Goal: Information Seeking & Learning: Learn about a topic

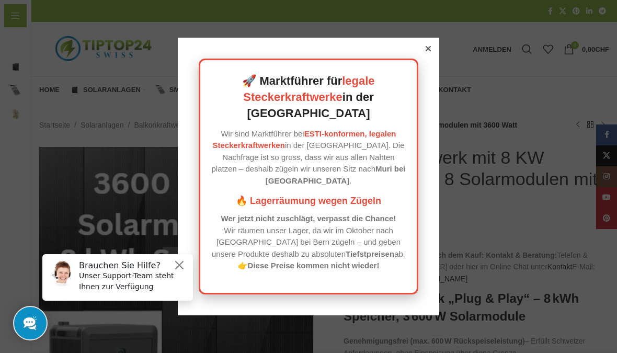
click at [432, 53] on div at bounding box center [428, 48] width 9 height 9
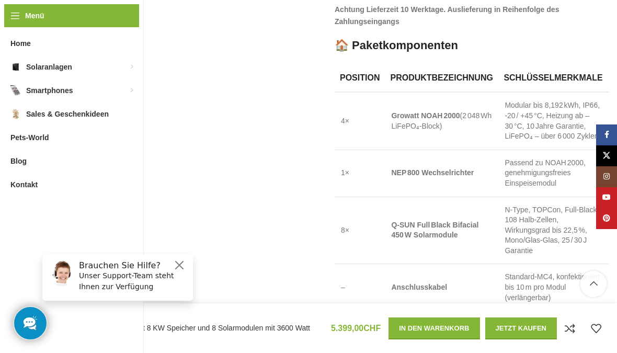
scroll to position [890, 0]
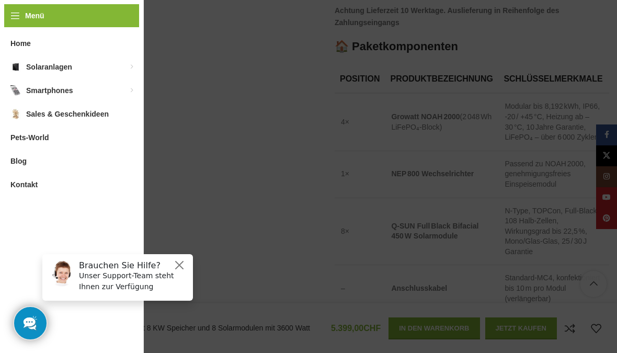
click at [224, 76] on link "Balkonkraftwerke für die [GEOGRAPHIC_DATA]" at bounding box center [193, 74] width 94 height 27
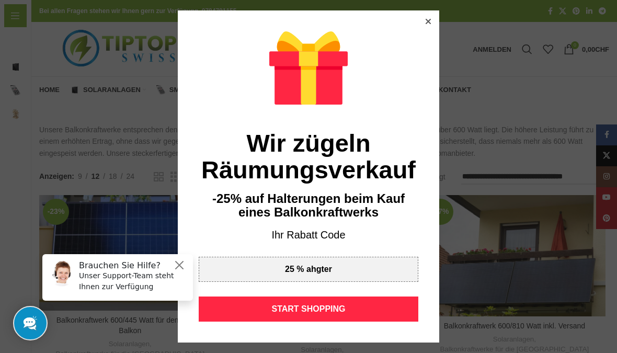
click at [359, 318] on div "START SHOPPING" at bounding box center [309, 308] width 220 height 25
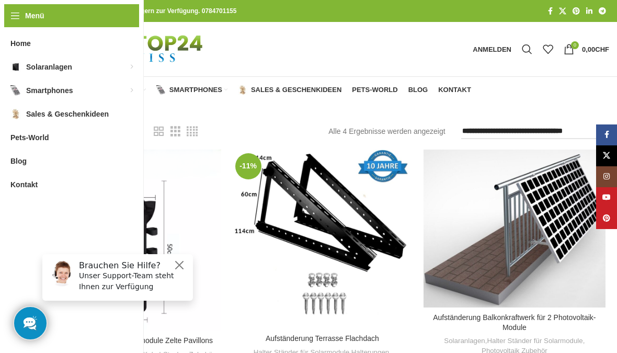
click at [119, 124] on link "Balkonkraftwerke für die [GEOGRAPHIC_DATA]" at bounding box center [122, 130] width 94 height 27
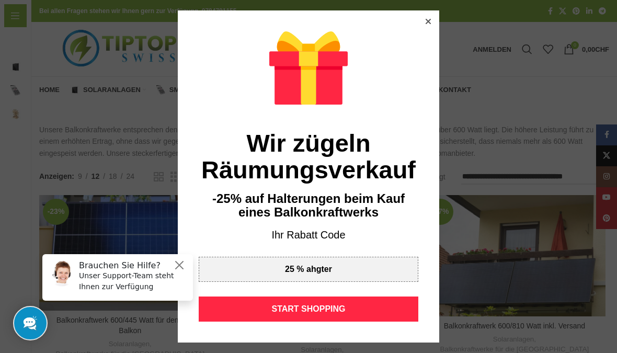
click at [349, 313] on div "START SHOPPING" at bounding box center [309, 308] width 220 height 25
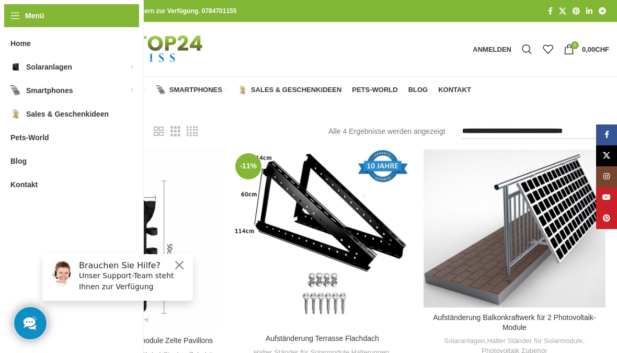
click at [42, 89] on span "Home" at bounding box center [49, 90] width 20 height 8
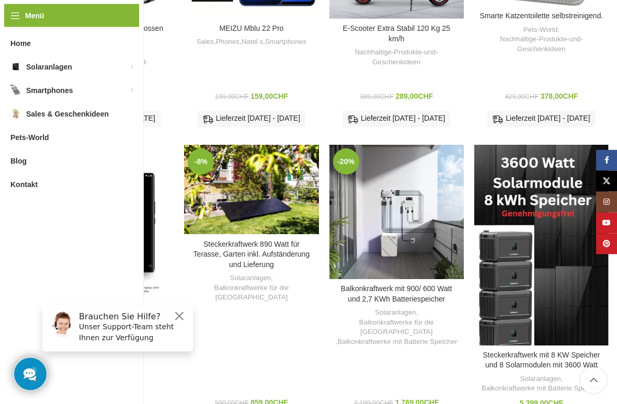
scroll to position [1403, 0]
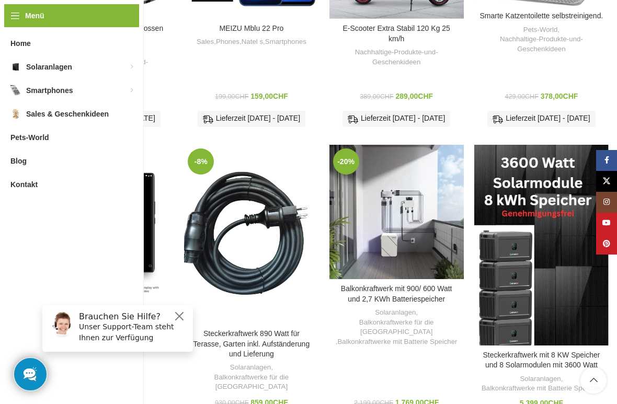
click at [271, 235] on div "Steckerkraftwerk 890 Watt für Terasse, Garten inkl. Aufständerung und Lieferung" at bounding box center [270, 234] width 19 height 179
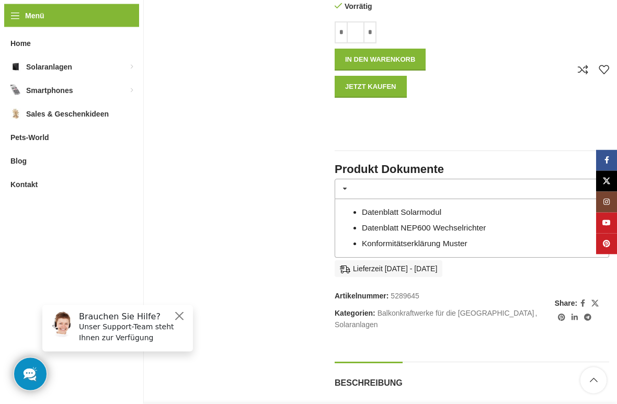
scroll to position [532, 0]
click at [440, 208] on link "Datenblatt Solarmodul" at bounding box center [401, 212] width 79 height 9
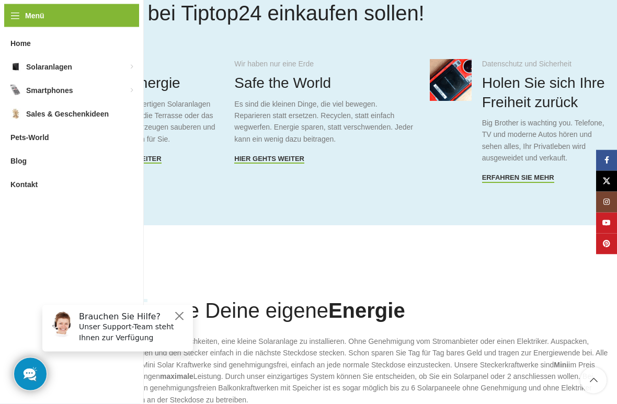
scroll to position [552, 0]
click at [142, 158] on span "Hier gehts weiter" at bounding box center [127, 159] width 70 height 8
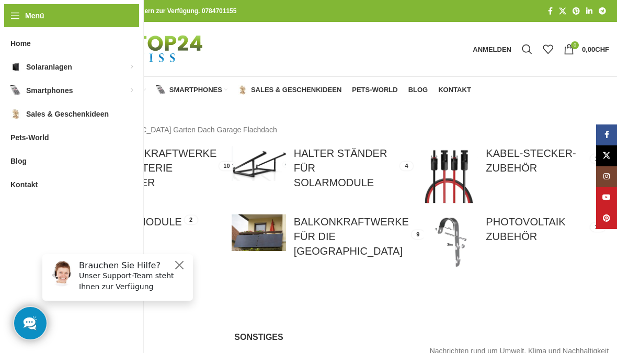
click at [356, 227] on link at bounding box center [323, 236] width 182 height 44
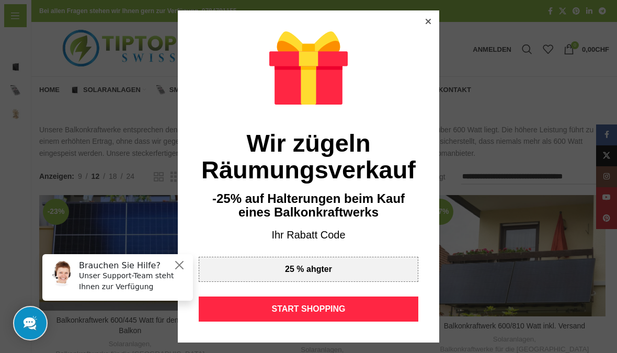
click at [342, 310] on div "START SHOPPING" at bounding box center [309, 308] width 220 height 25
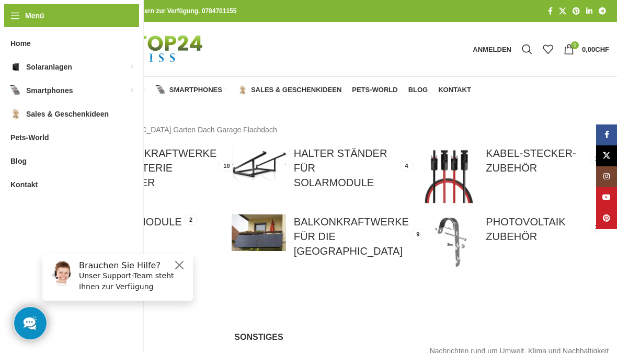
click at [143, 227] on link at bounding box center [130, 241] width 182 height 54
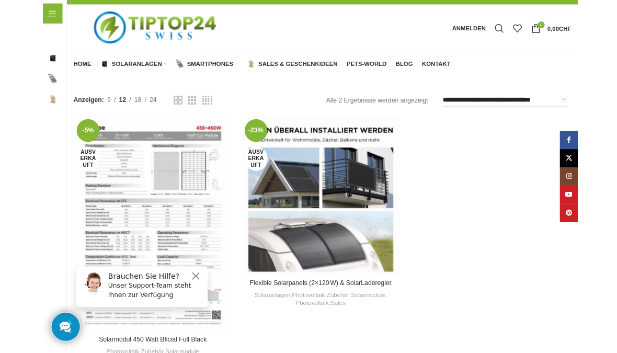
scroll to position [15, 0]
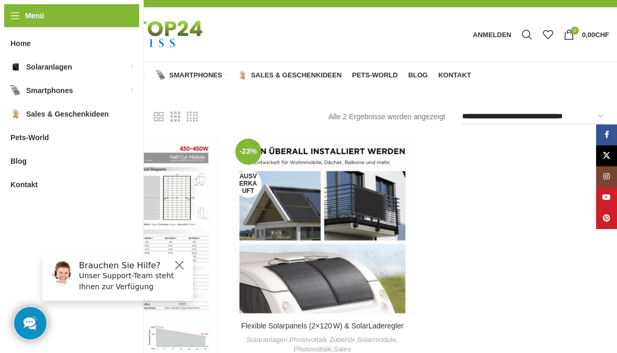
click at [338, 211] on div "Flexible Solarpanels (2×120 W) & SolarLaderegler" at bounding box center [343, 226] width 20 height 182
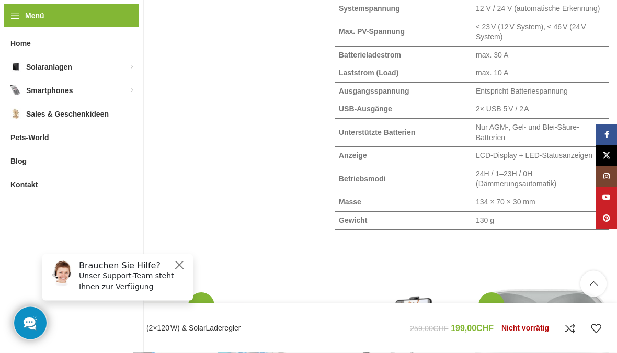
scroll to position [1518, 0]
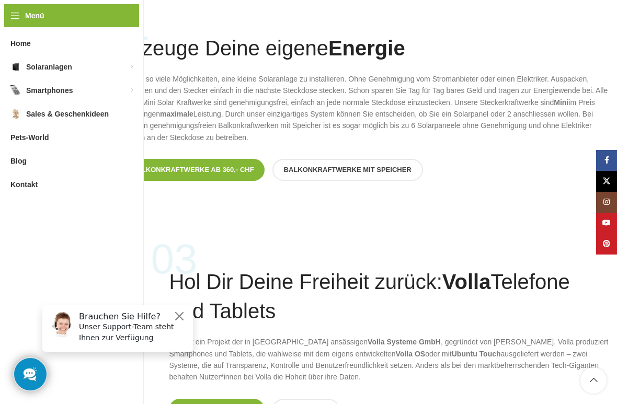
scroll to position [850, 0]
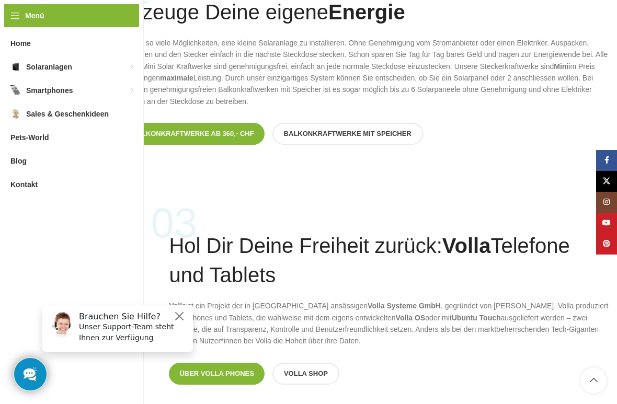
click at [233, 138] on link "Balkonkraftwerke ab 360,- CHF" at bounding box center [192, 134] width 143 height 22
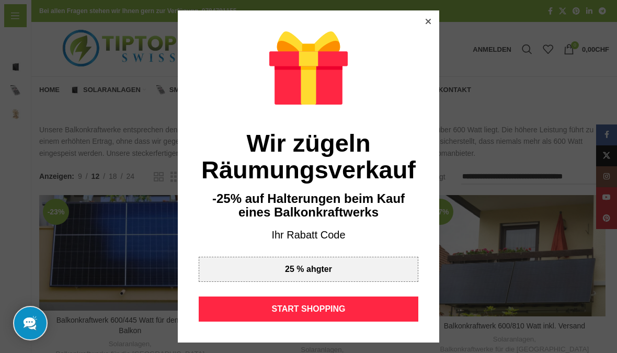
click at [341, 308] on div "START SHOPPING" at bounding box center [309, 308] width 220 height 25
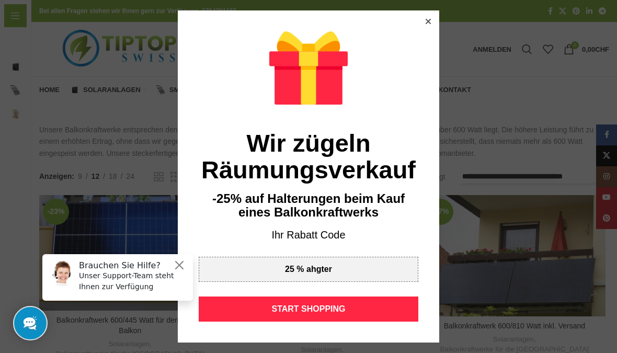
click at [432, 22] on div at bounding box center [428, 21] width 9 height 9
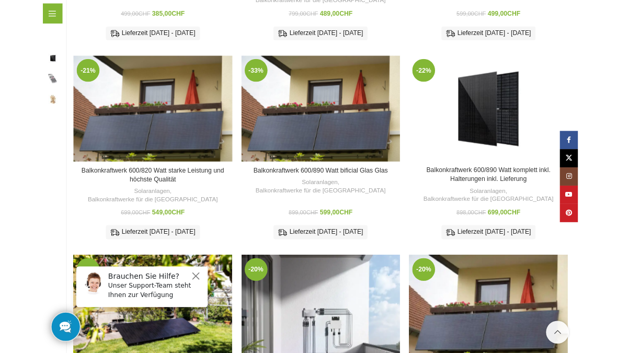
scroll to position [356, 0]
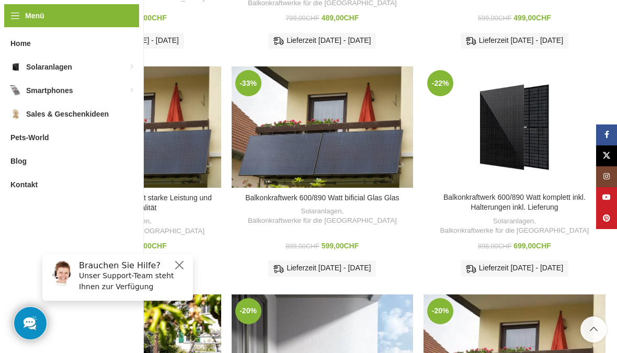
click at [531, 193] on link "Balkonkraftwerk 600/890 Watt komplett inkl. Halterungen inkl. Lieferung" at bounding box center [514, 202] width 142 height 19
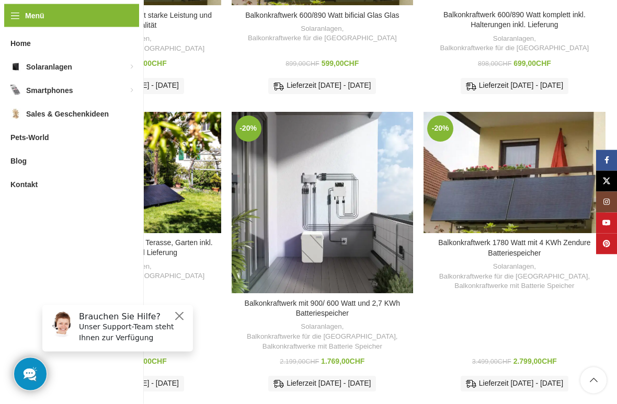
scroll to position [539, 0]
click at [148, 238] on link "Steckerkraftwerk 890 Watt für Terasse, Garten inkl. Aufständerung und Lieferung" at bounding box center [130, 247] width 165 height 19
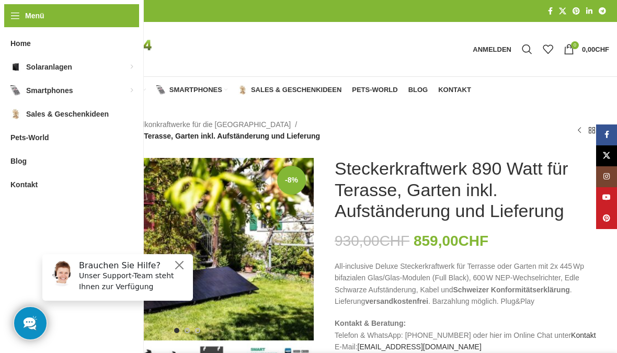
click at [184, 258] on div "Brauchen Sie Hilfe? Unser Support-Team steht Ihnen zur Verfügung" at bounding box center [117, 277] width 151 height 47
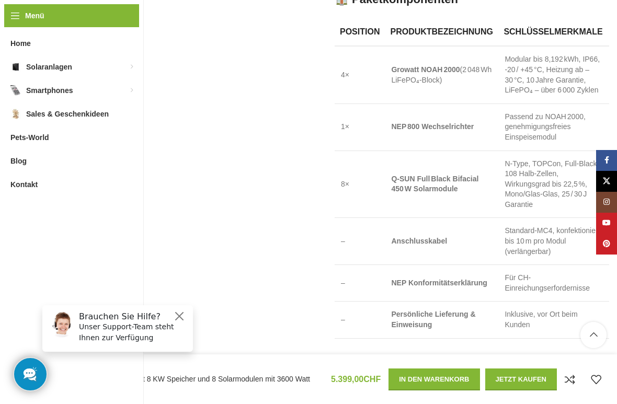
scroll to position [942, 0]
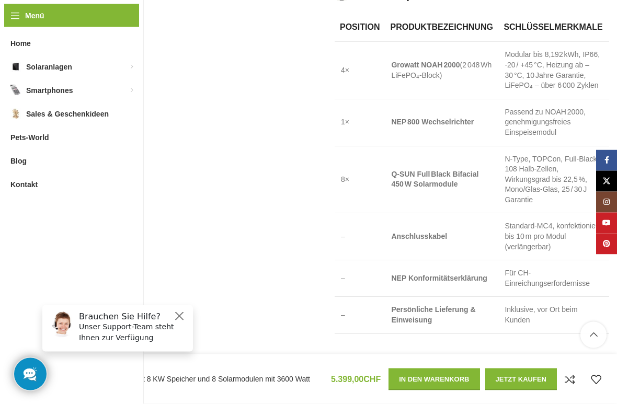
click at [184, 310] on button "Close" at bounding box center [179, 316] width 13 height 13
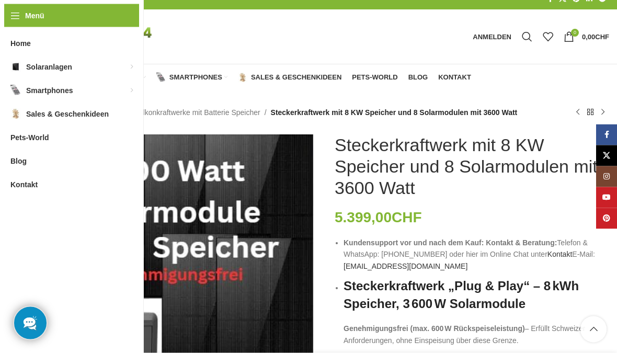
scroll to position [0, 0]
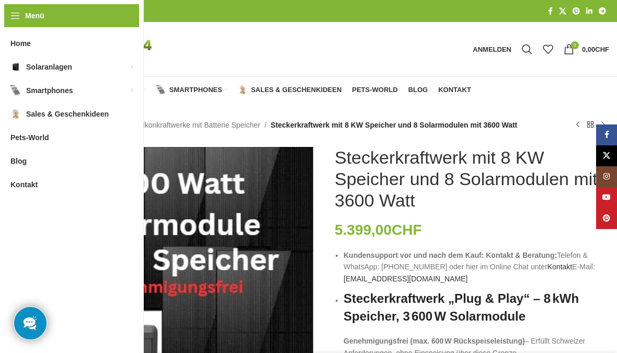
click at [130, 123] on link "Balkonkraftwerke für die [GEOGRAPHIC_DATA]" at bounding box center [122, 130] width 94 height 27
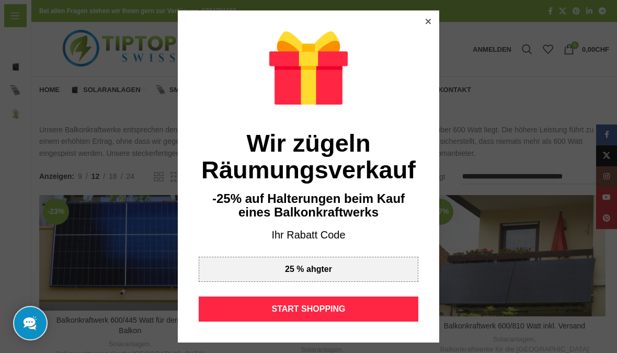
click at [432, 24] on div at bounding box center [428, 21] width 9 height 9
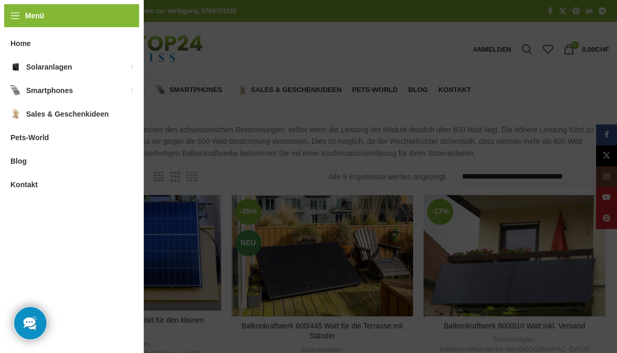
click at [221, 72] on link "Balkonkraftwerke für die [GEOGRAPHIC_DATA]" at bounding box center [193, 74] width 94 height 27
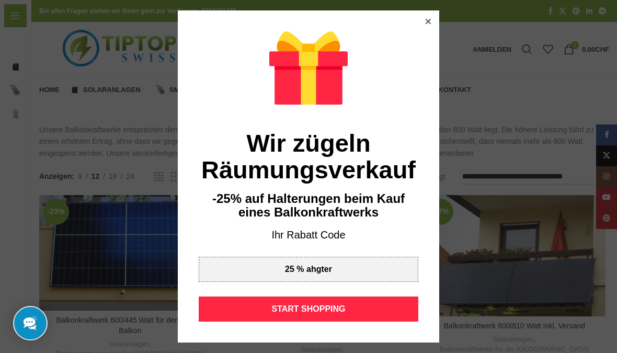
click at [426, 25] on div at bounding box center [428, 21] width 9 height 9
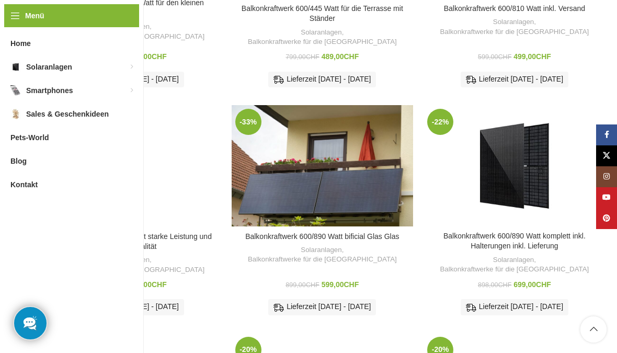
scroll to position [312, 0]
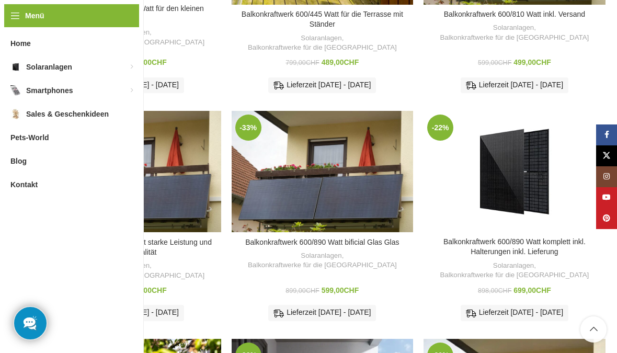
click at [353, 238] on link "Balkonkraftwerk 600/890 Watt bificial Glas Glas" at bounding box center [322, 242] width 154 height 8
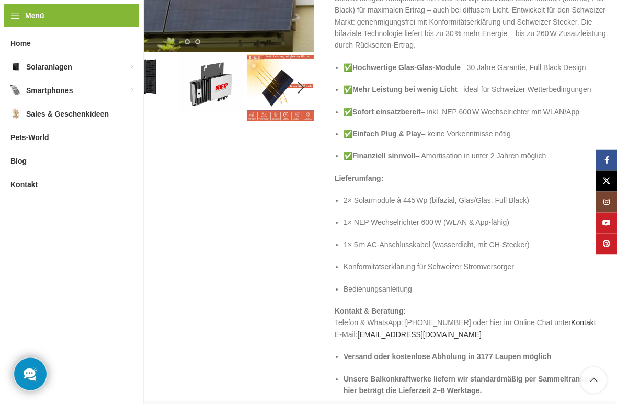
scroll to position [279, 0]
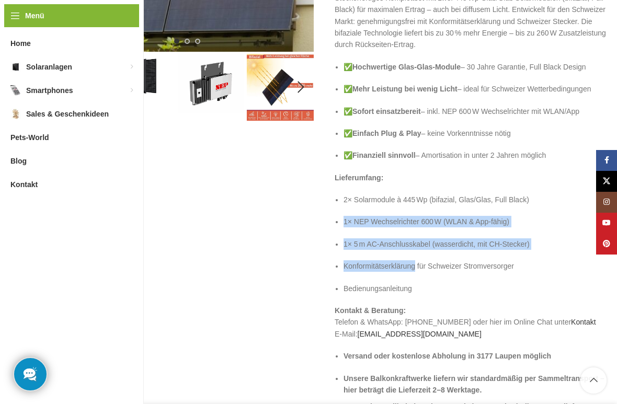
click at [567, 268] on p "Konformitätserklärung für Schweizer Stromversorger" at bounding box center [477, 266] width 266 height 12
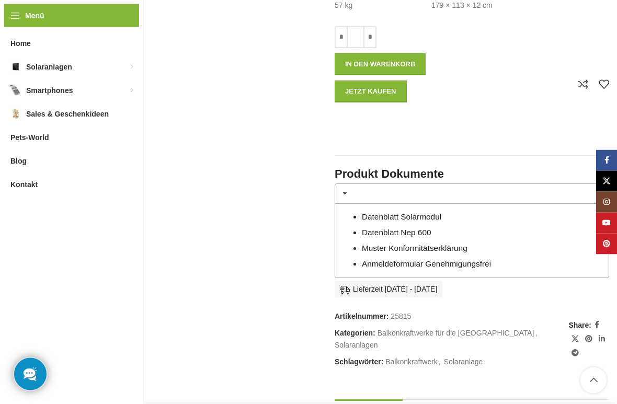
scroll to position [773, 0]
click at [441, 212] on link "Datenblatt Solarmodul" at bounding box center [401, 216] width 79 height 9
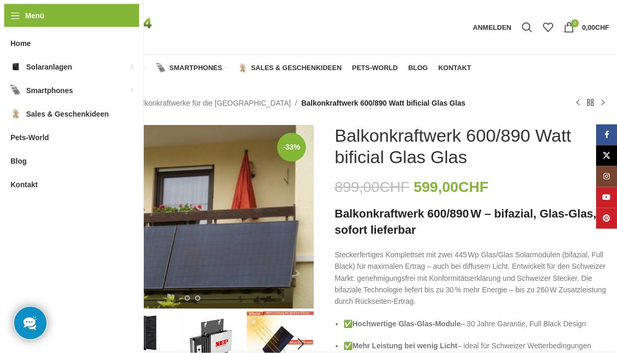
scroll to position [0, 0]
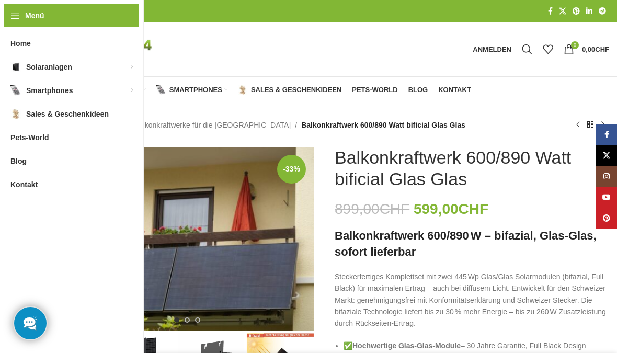
click at [139, 128] on link "Balkonkraftwerke für die [GEOGRAPHIC_DATA]" at bounding box center [122, 130] width 94 height 27
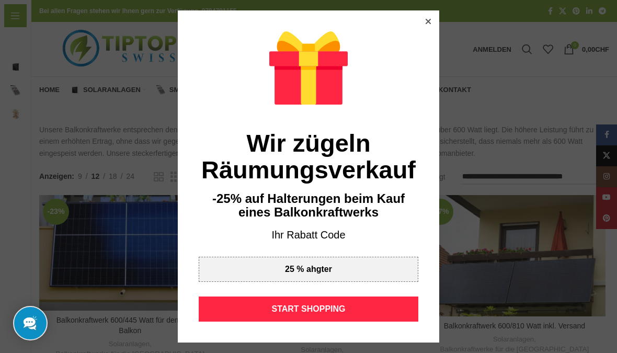
click at [328, 311] on div "START SHOPPING" at bounding box center [309, 308] width 220 height 25
click at [427, 25] on div at bounding box center [428, 21] width 9 height 9
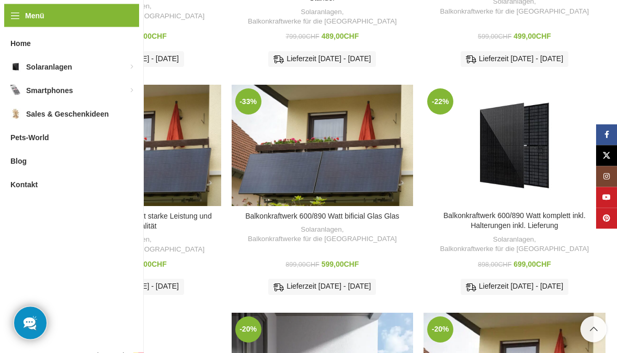
scroll to position [338, 0]
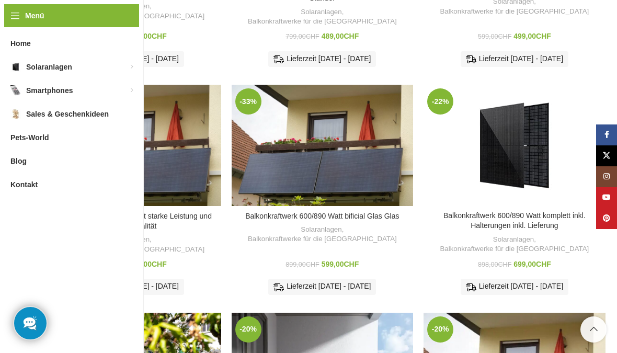
click at [525, 211] on link "Balkonkraftwerk 600/890 Watt komplett inkl. Halterungen inkl. Lieferung" at bounding box center [514, 220] width 142 height 19
